Goal: Find specific page/section: Find specific page/section

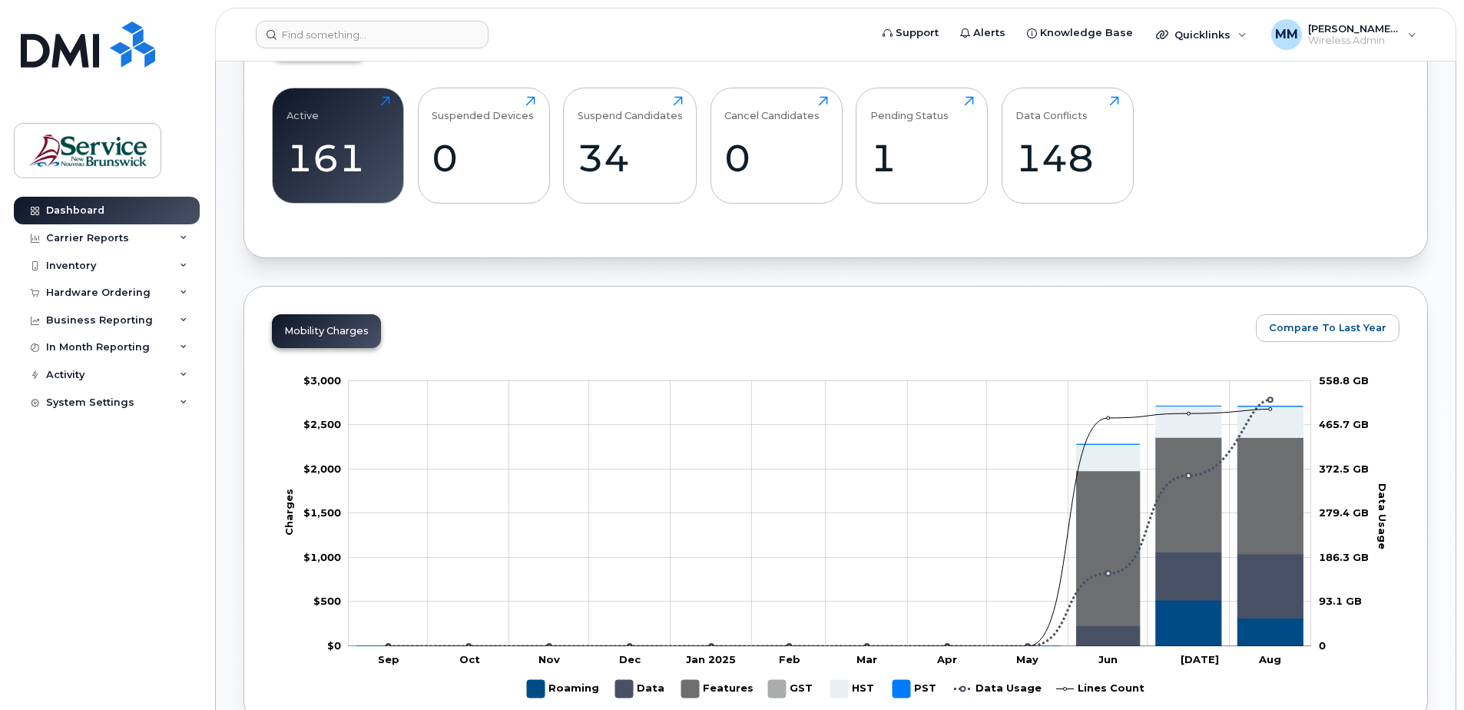
scroll to position [461, 0]
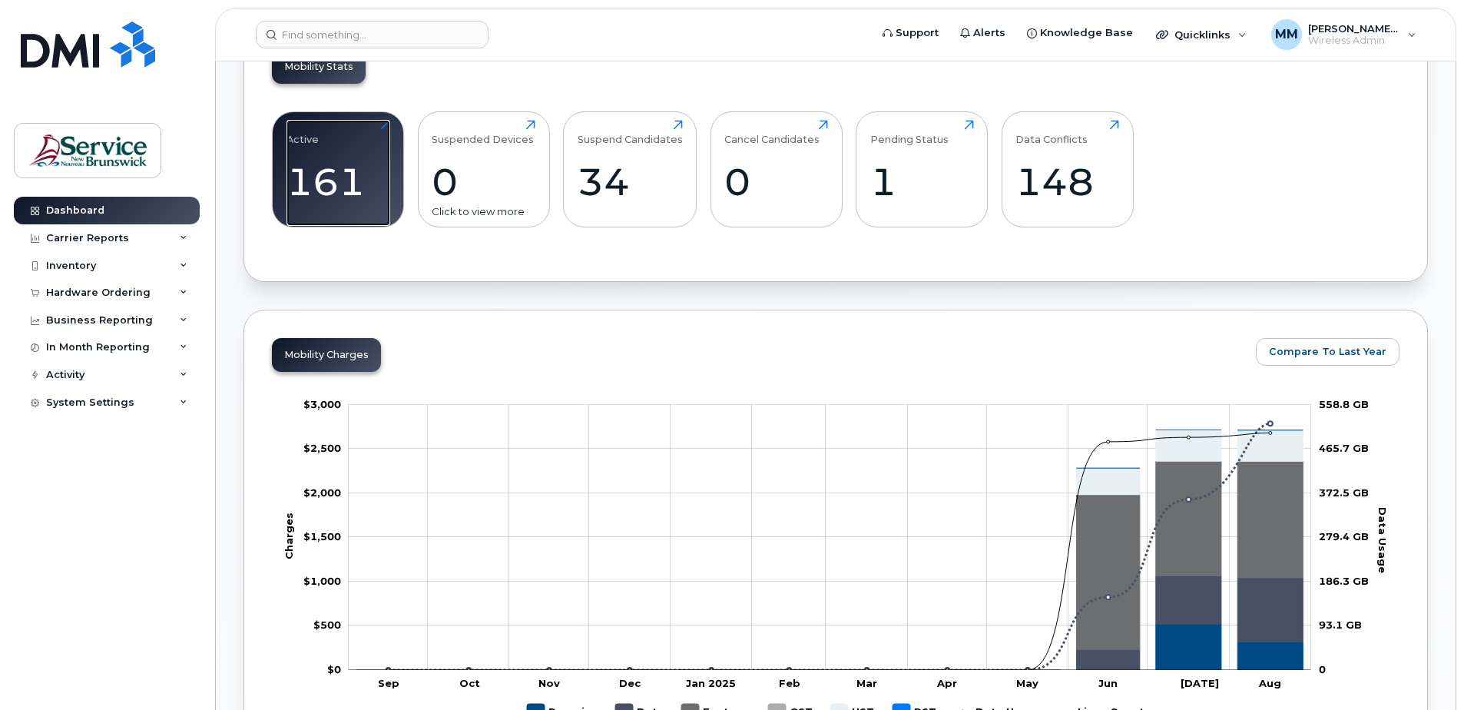
drag, startPoint x: 295, startPoint y: 171, endPoint x: 465, endPoint y: 215, distance: 175.3
click at [296, 171] on div "161" at bounding box center [338, 181] width 104 height 45
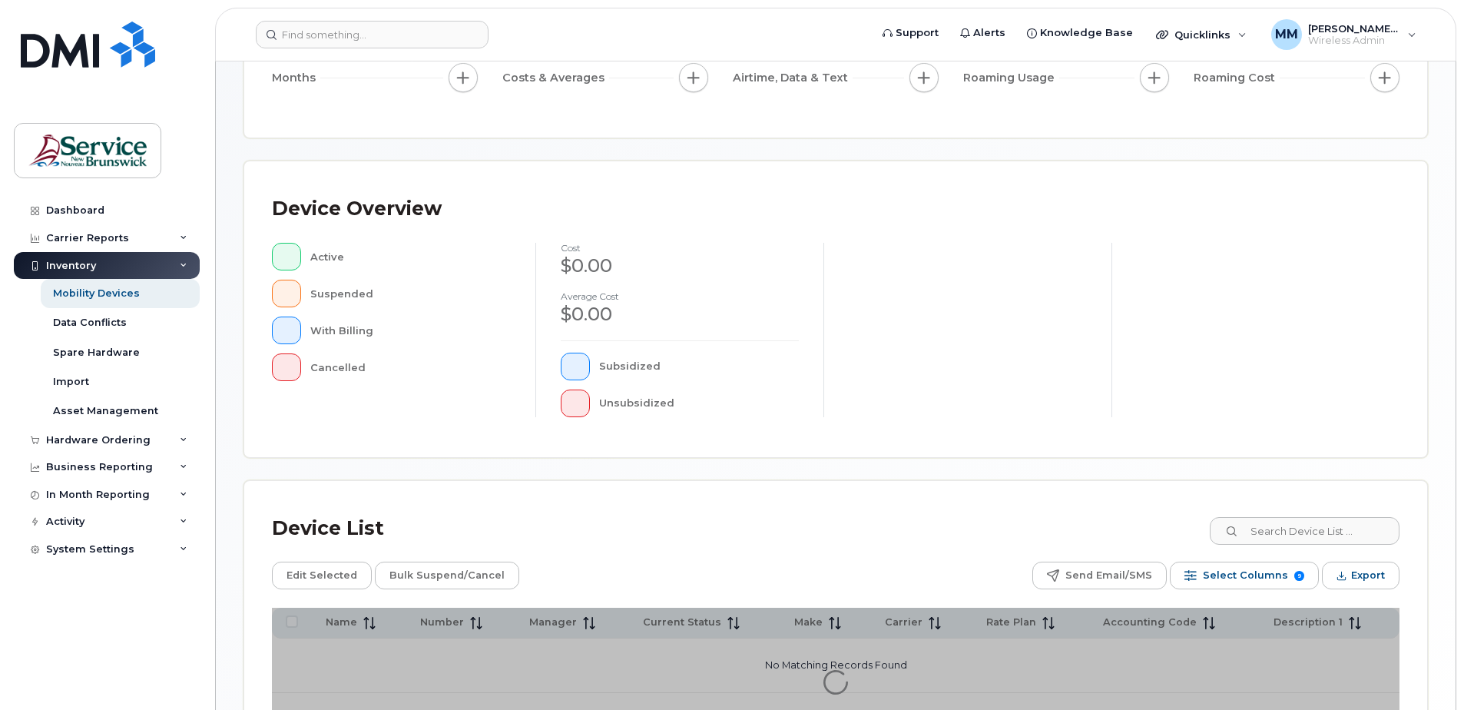
scroll to position [230, 0]
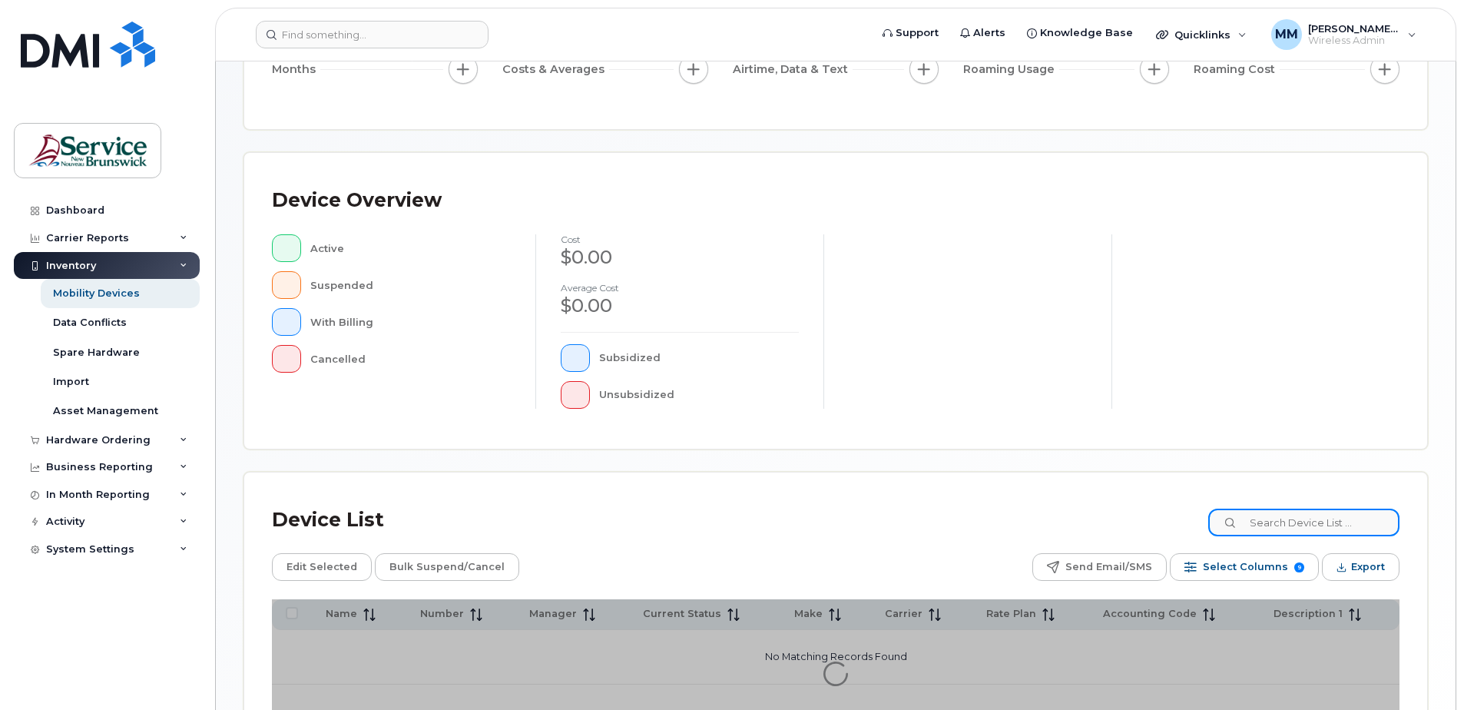
click at [1281, 517] on input at bounding box center [1303, 522] width 191 height 28
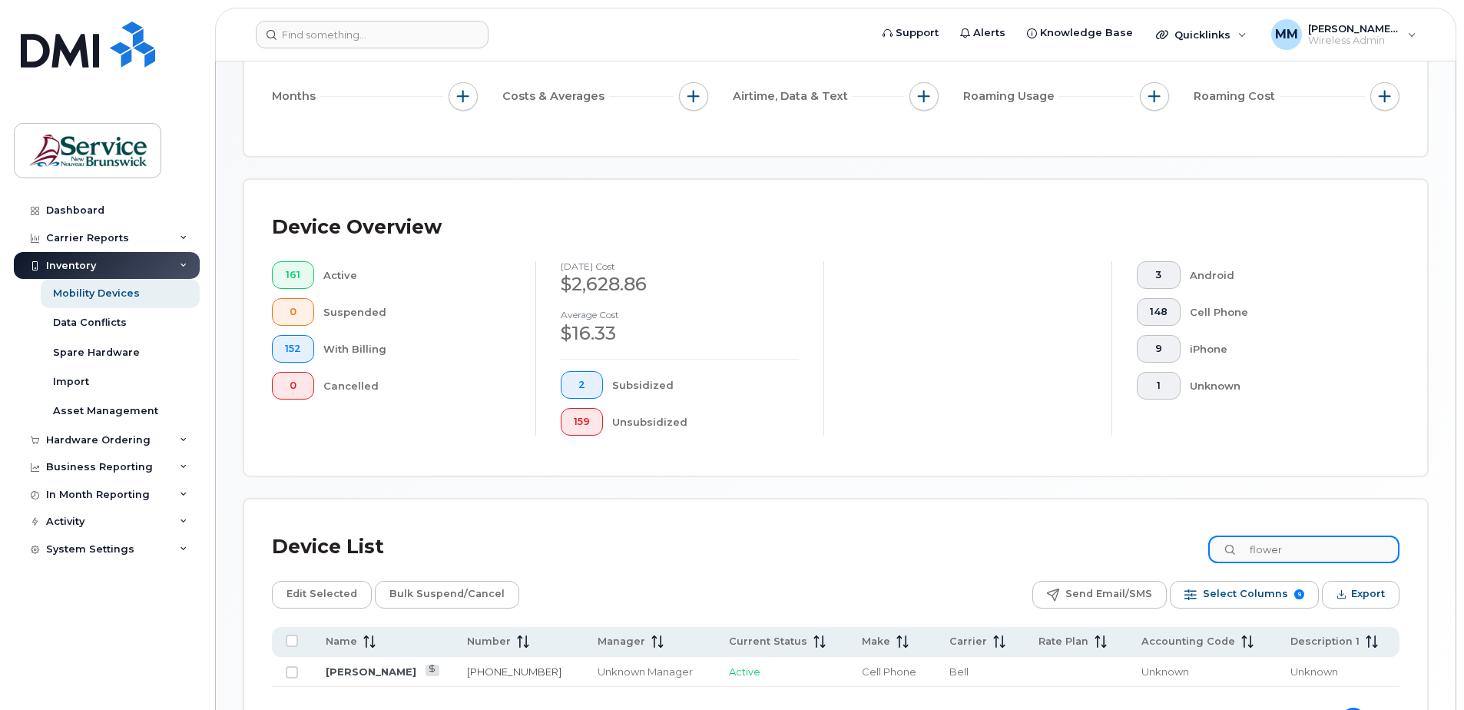
drag, startPoint x: 1299, startPoint y: 544, endPoint x: 1180, endPoint y: 530, distance: 119.9
click at [1183, 531] on div "Device List flower" at bounding box center [836, 547] width 1128 height 40
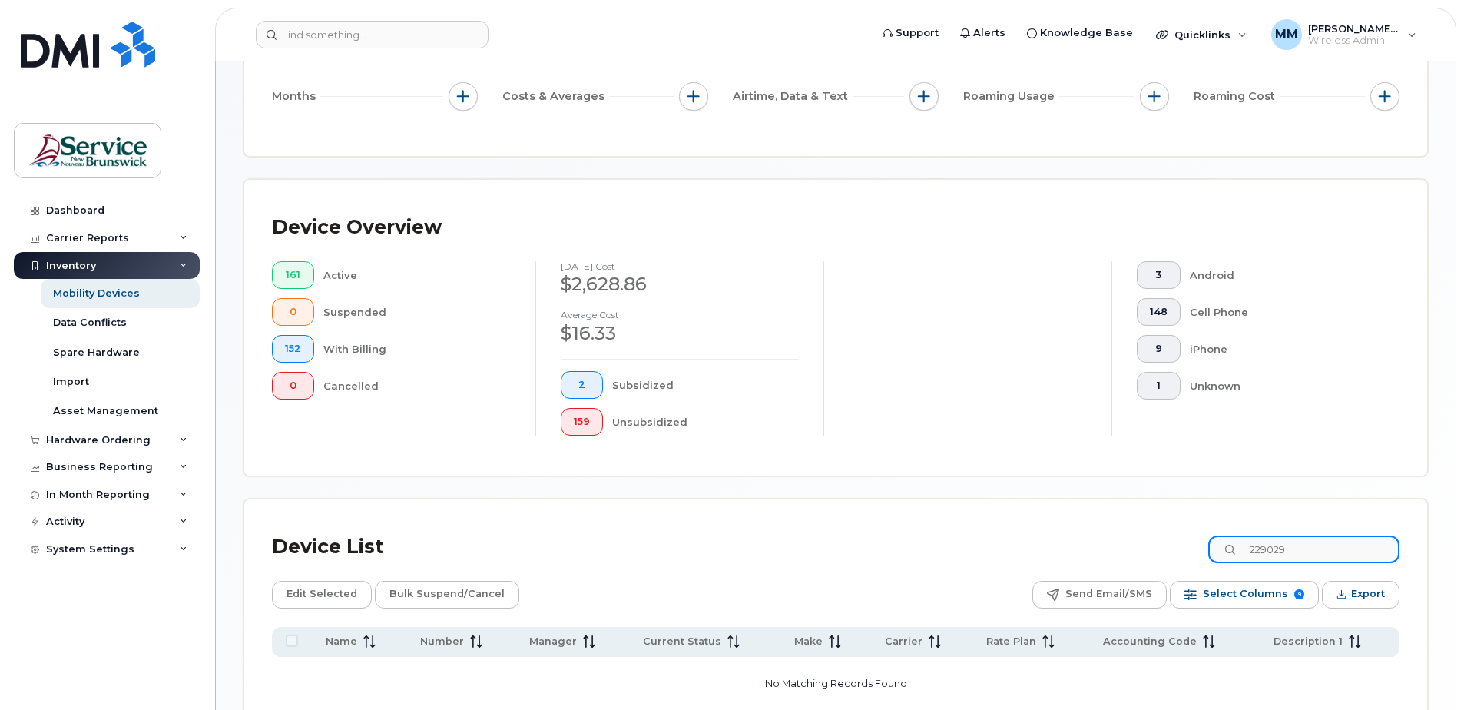
drag, startPoint x: 1318, startPoint y: 546, endPoint x: 1280, endPoint y: 549, distance: 37.8
click at [1280, 549] on input "229029" at bounding box center [1303, 549] width 191 height 28
drag, startPoint x: 1316, startPoint y: 551, endPoint x: 1181, endPoint y: 544, distance: 134.6
click at [1181, 544] on div "Device List 2291872" at bounding box center [836, 547] width 1128 height 40
click at [1305, 553] on input "2291872" at bounding box center [1303, 549] width 191 height 28
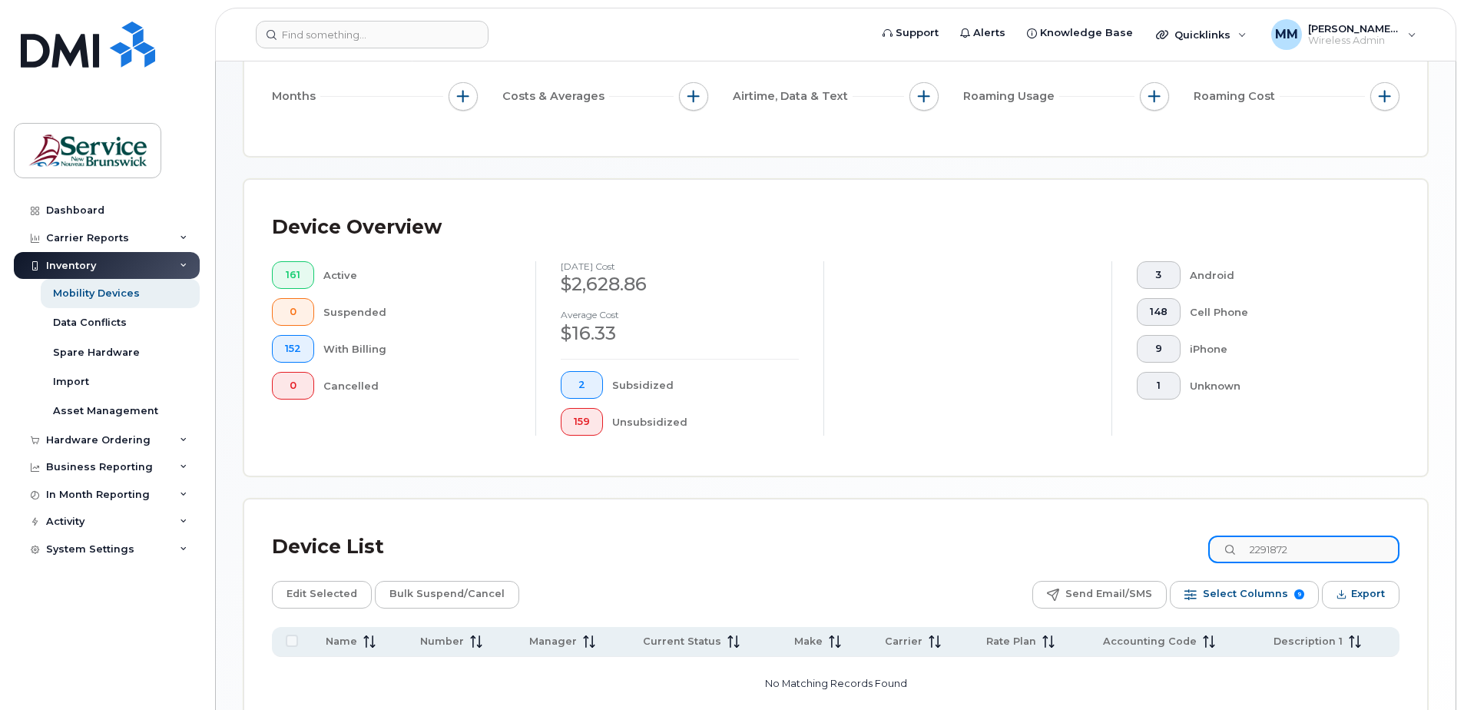
drag, startPoint x: 1283, startPoint y: 548, endPoint x: 1383, endPoint y: 541, distance: 100.0
click at [1383, 541] on input "2291872" at bounding box center [1303, 549] width 191 height 28
drag, startPoint x: 1349, startPoint y: 551, endPoint x: 1194, endPoint y: 534, distance: 156.1
click at [1194, 534] on div "Device List 2294304" at bounding box center [836, 547] width 1128 height 40
click at [1307, 548] on input "2294304" at bounding box center [1303, 549] width 191 height 28
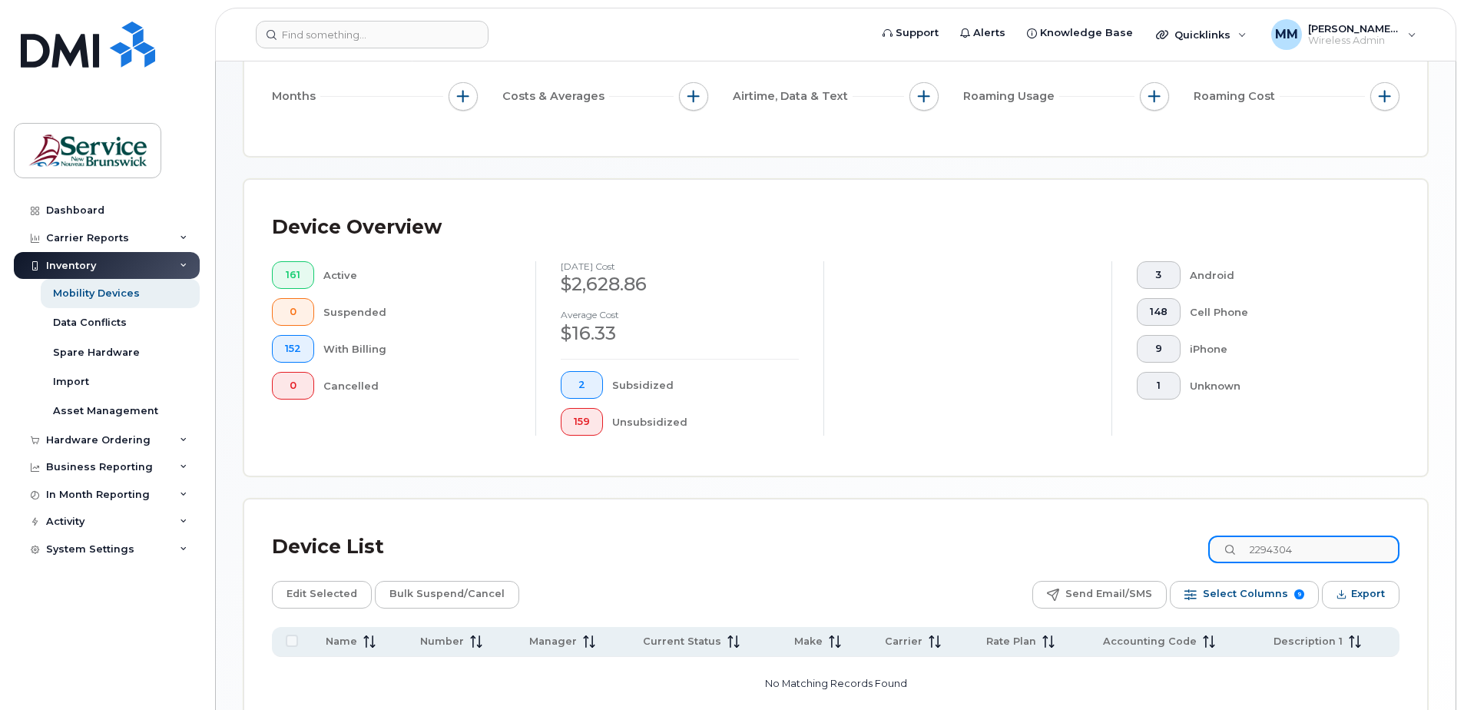
click at [1279, 548] on input "2294304" at bounding box center [1303, 549] width 191 height 28
drag, startPoint x: 1316, startPoint y: 548, endPoint x: 1168, endPoint y: 538, distance: 147.8
click at [1206, 539] on div "Device List 2294304" at bounding box center [836, 547] width 1128 height 40
drag, startPoint x: 1312, startPoint y: 548, endPoint x: 1168, endPoint y: 545, distance: 143.7
click at [1168, 545] on div "Device List drew" at bounding box center [836, 547] width 1128 height 40
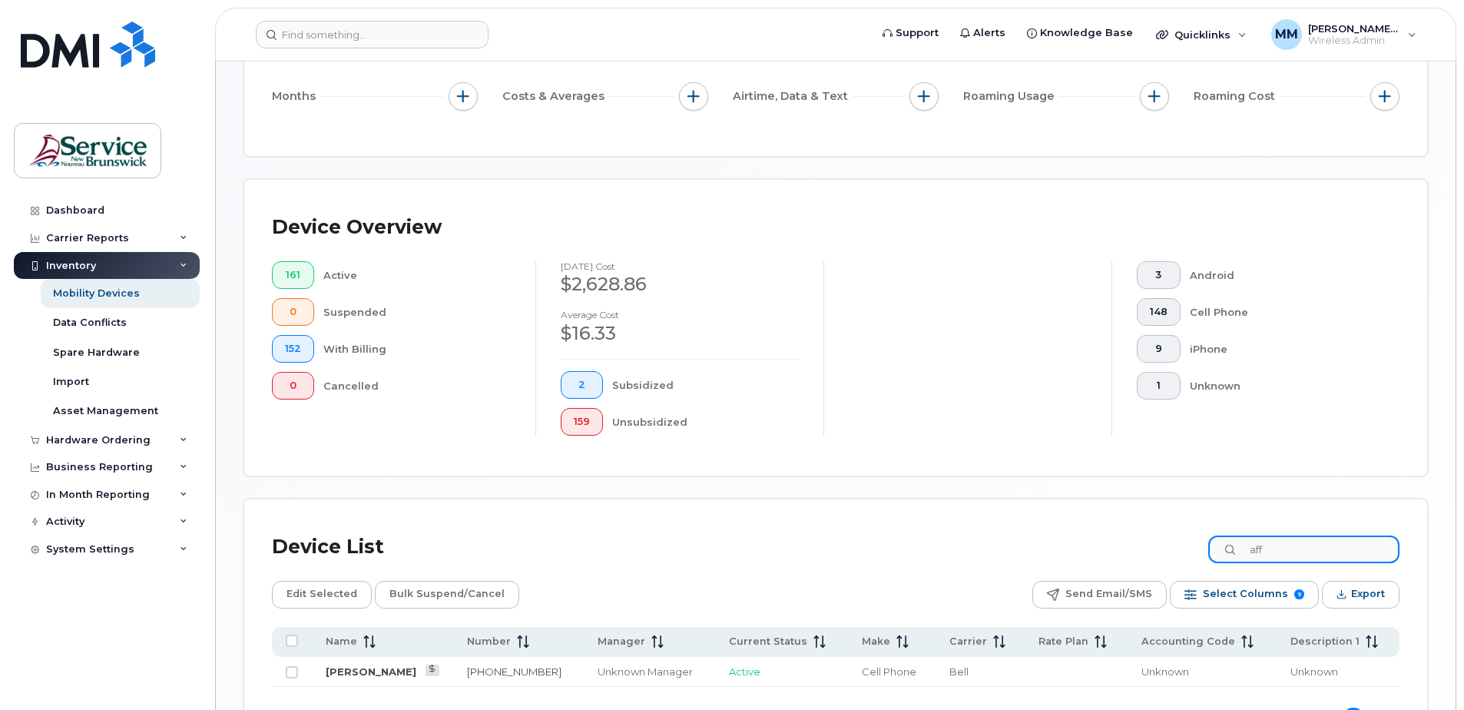
drag, startPoint x: 1307, startPoint y: 549, endPoint x: 1214, endPoint y: 551, distance: 93.0
click at [1214, 551] on div "Device List aff" at bounding box center [836, 547] width 1128 height 40
type input "2270392"
click at [952, 545] on div "Device List 2270392" at bounding box center [836, 547] width 1128 height 40
drag, startPoint x: 1315, startPoint y: 556, endPoint x: 1220, endPoint y: 549, distance: 95.5
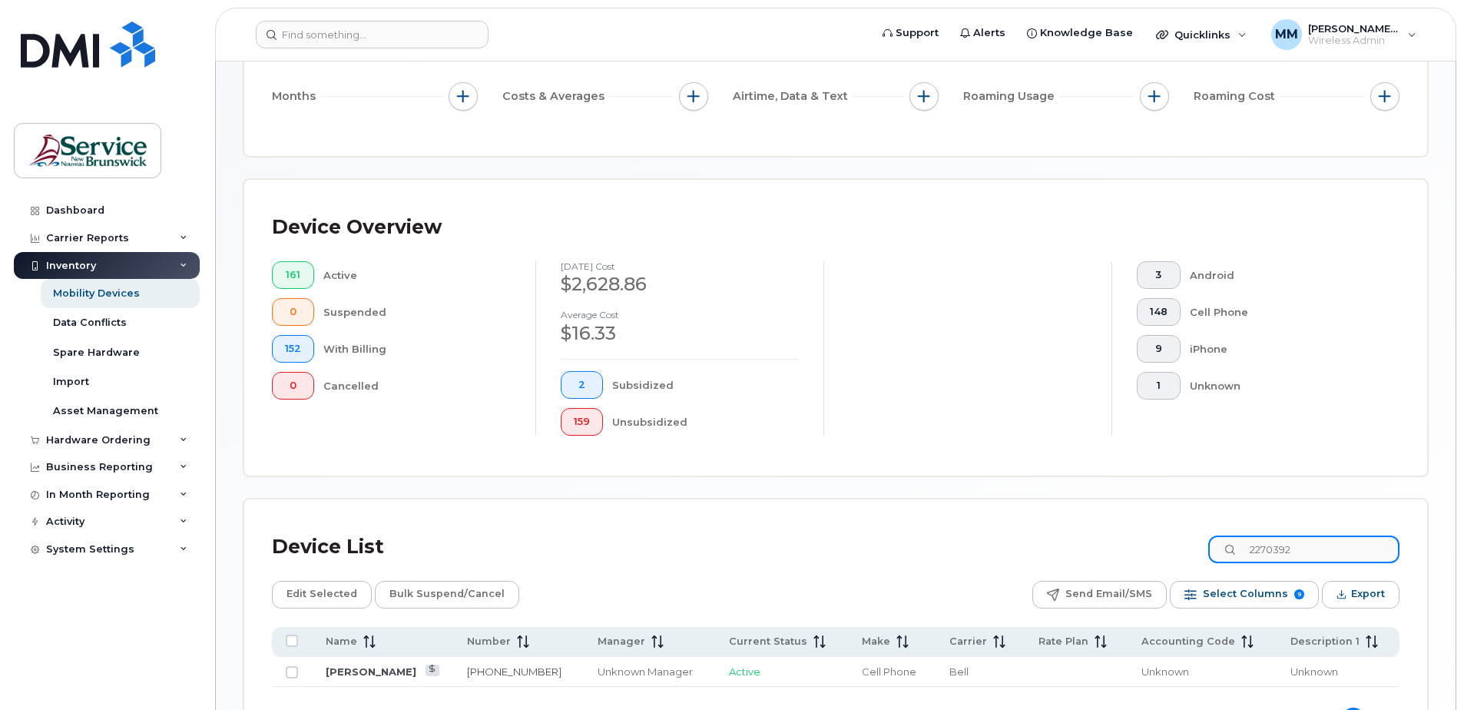
click at [1225, 551] on input "2270392" at bounding box center [1303, 549] width 191 height 28
type input "23213"
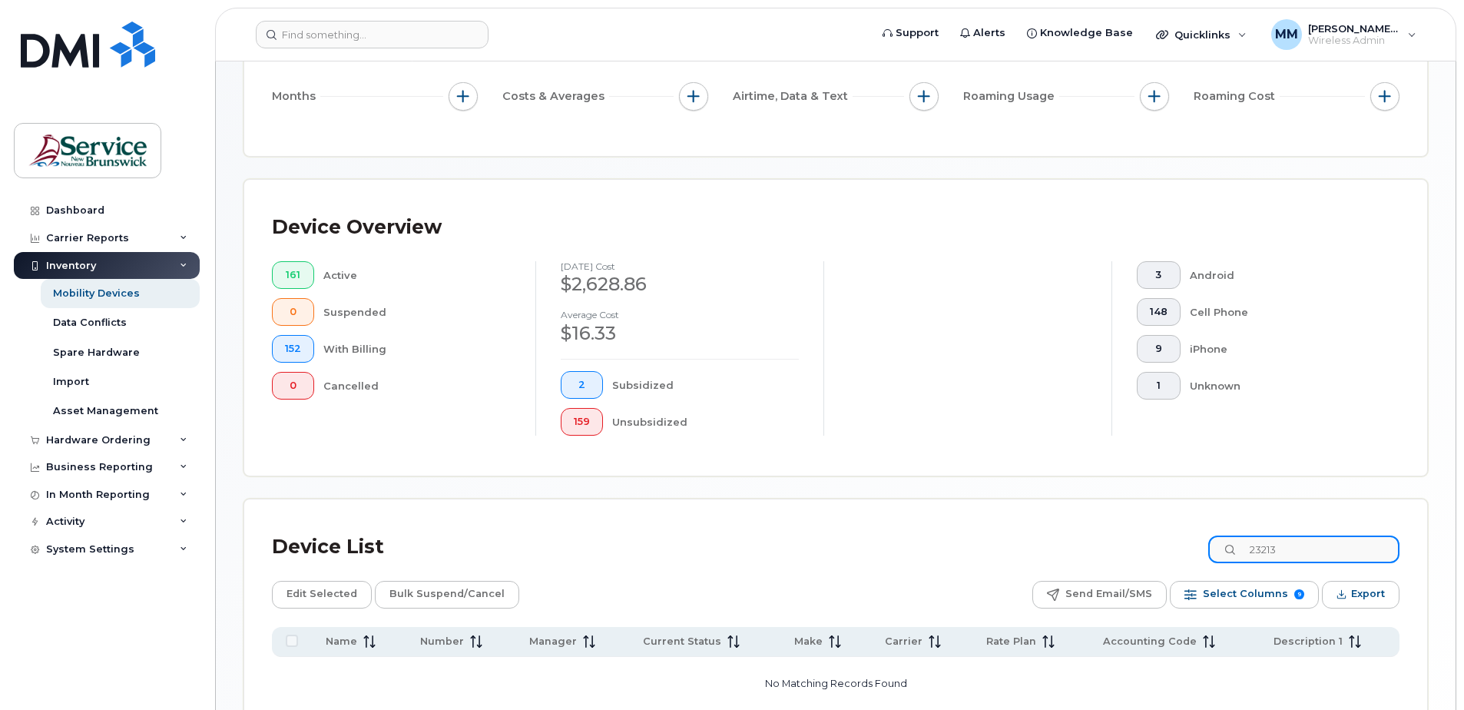
drag, startPoint x: 1310, startPoint y: 554, endPoint x: 1184, endPoint y: 538, distance: 126.9
click at [1184, 538] on div "Device List 23213" at bounding box center [836, 547] width 1128 height 40
drag, startPoint x: 1241, startPoint y: 552, endPoint x: 1220, endPoint y: 548, distance: 21.1
click at [1223, 552] on div "Device List 87189" at bounding box center [836, 547] width 1128 height 40
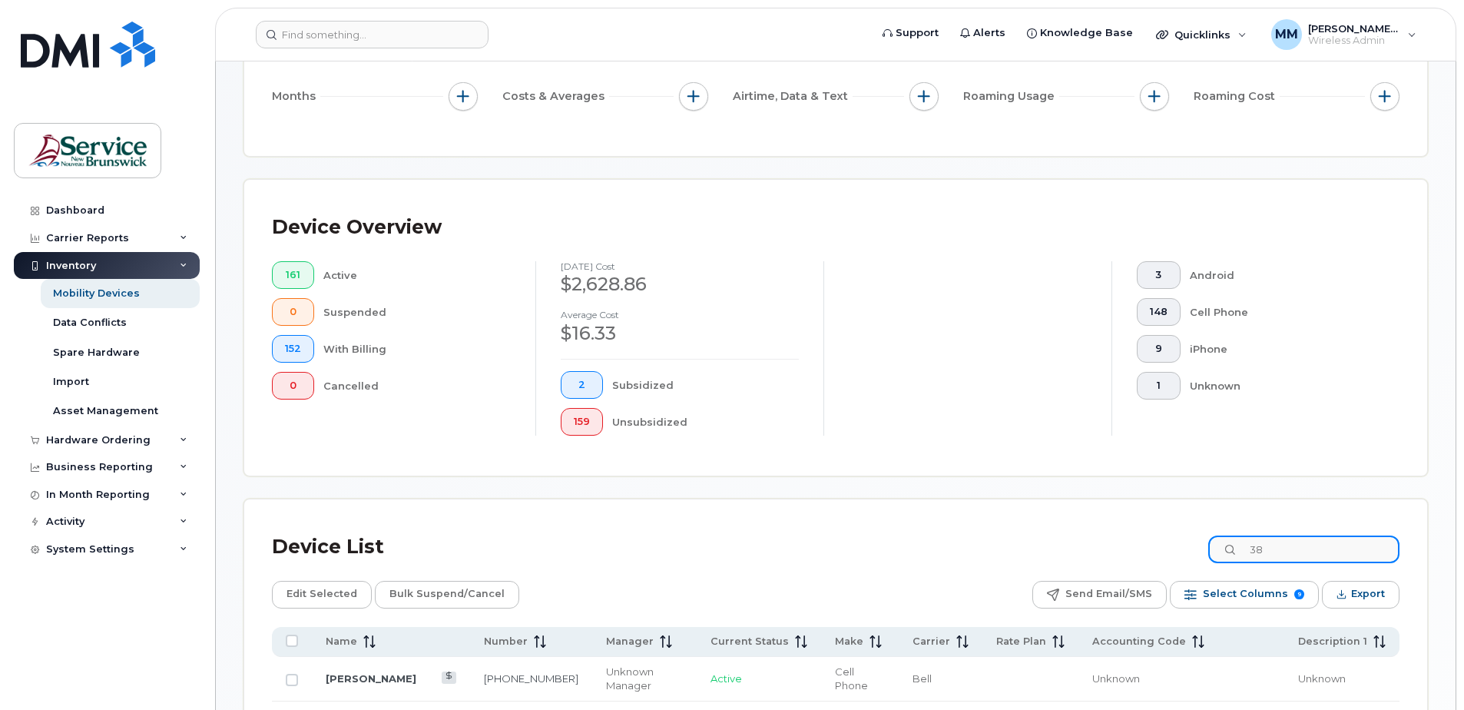
type input "3"
type input "8"
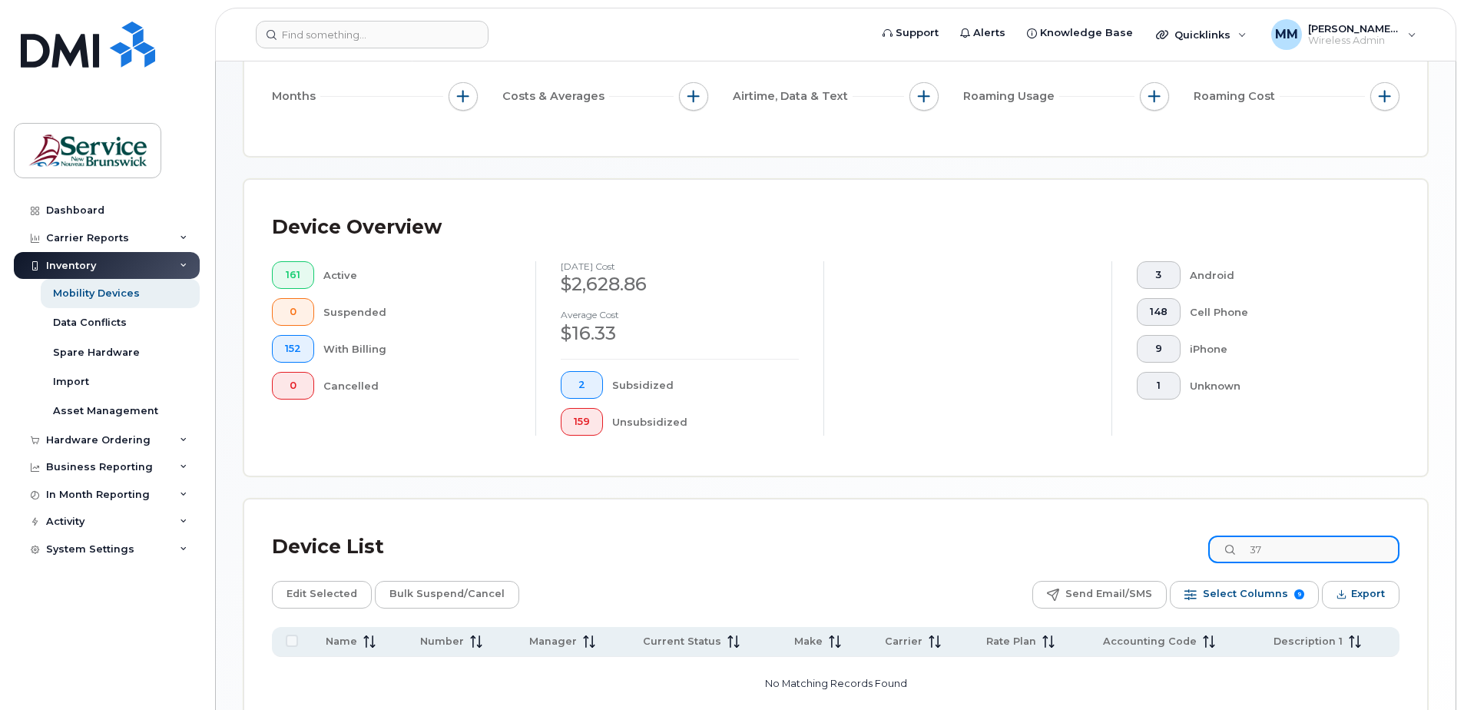
type input "3"
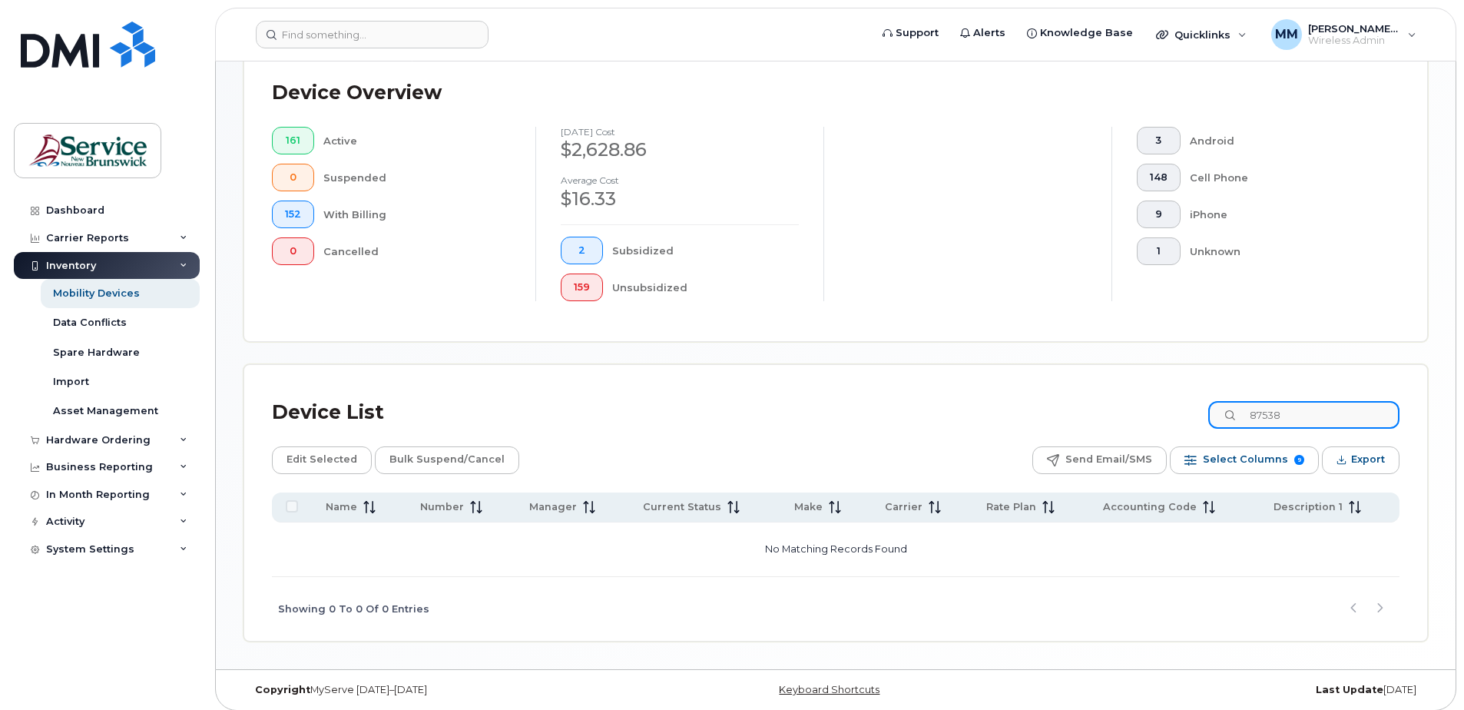
scroll to position [373, 0]
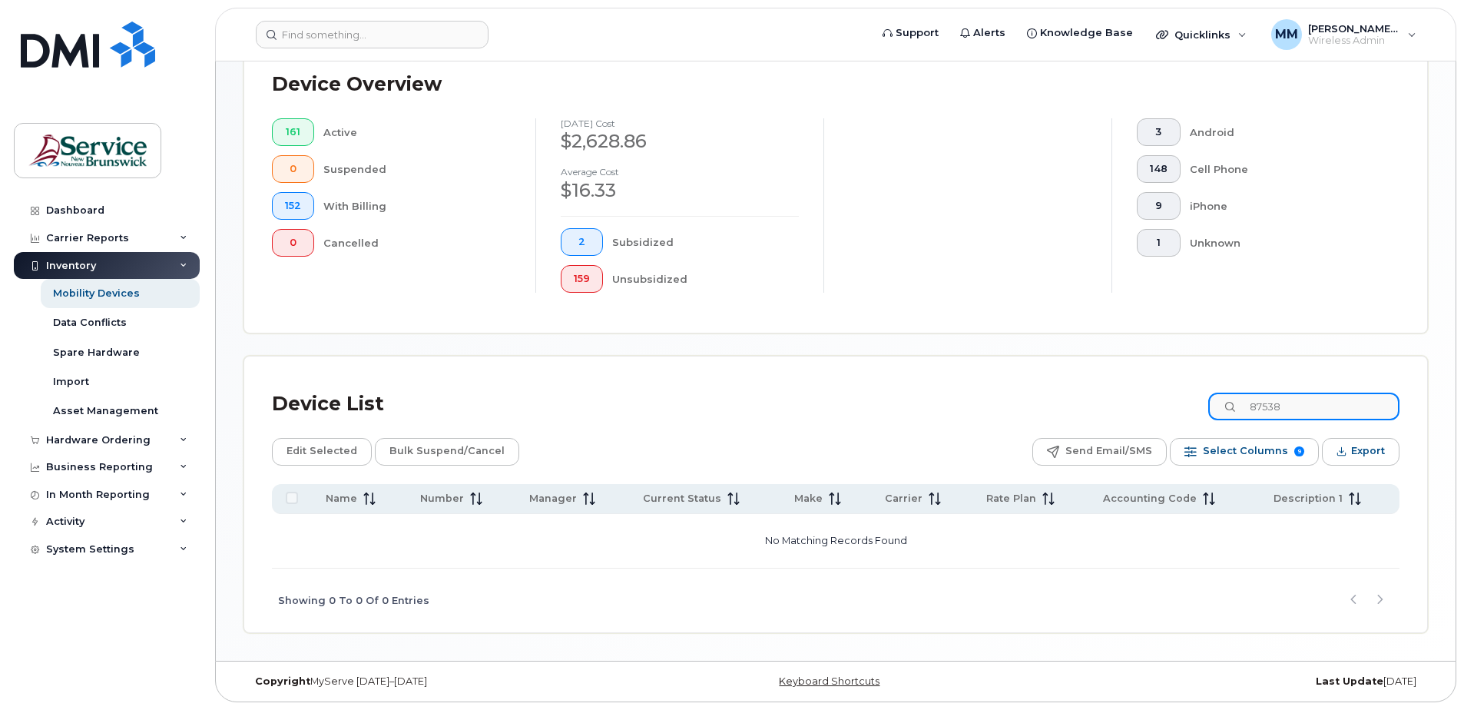
type input "87538"
click at [588, 608] on div "Showing 0 To 0 Of 0 Entries" at bounding box center [836, 600] width 1128 height 64
click at [180, 262] on icon at bounding box center [184, 266] width 8 height 8
